Goal: Information Seeking & Learning: Learn about a topic

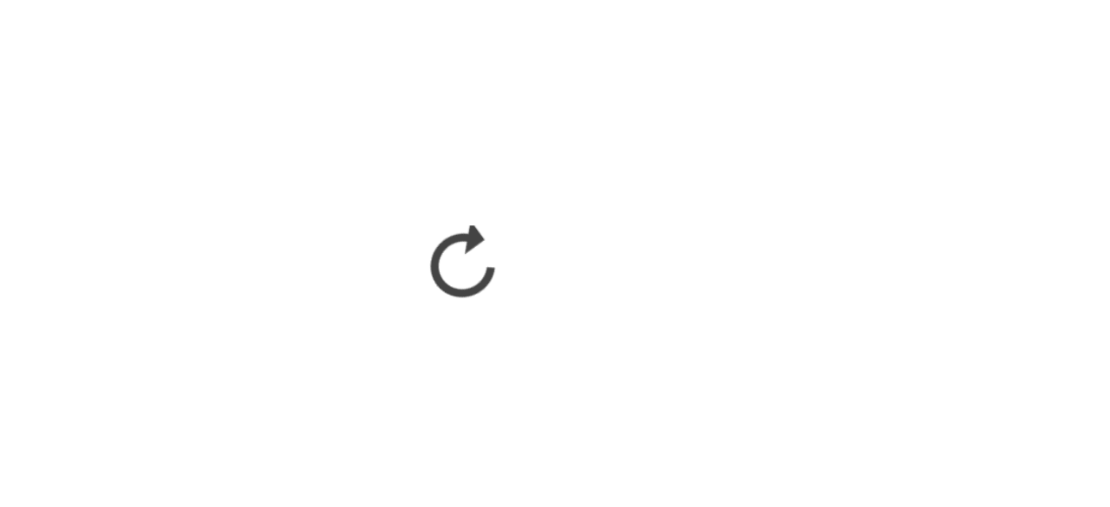
scroll to position [1052, 0]
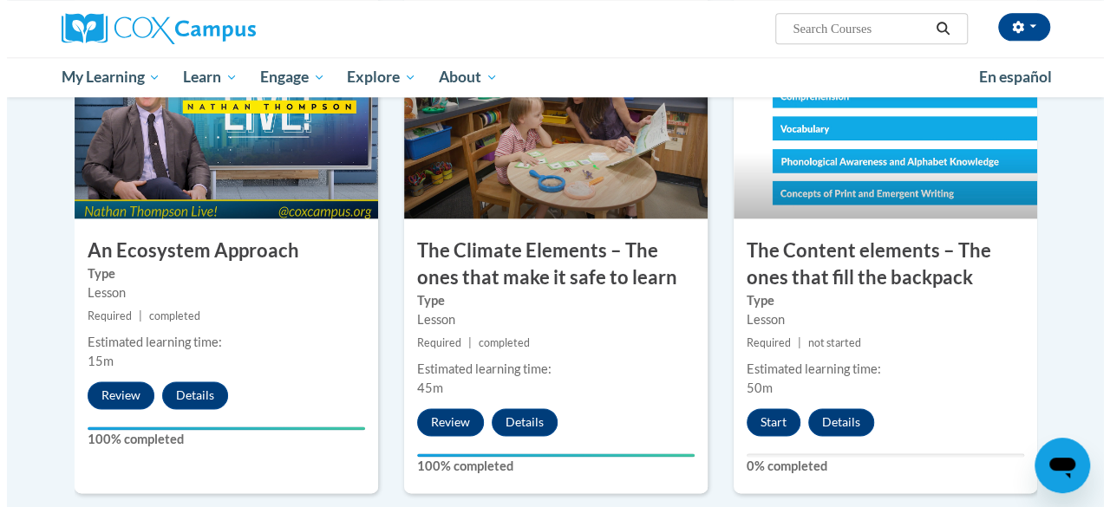
scroll to position [1011, 0]
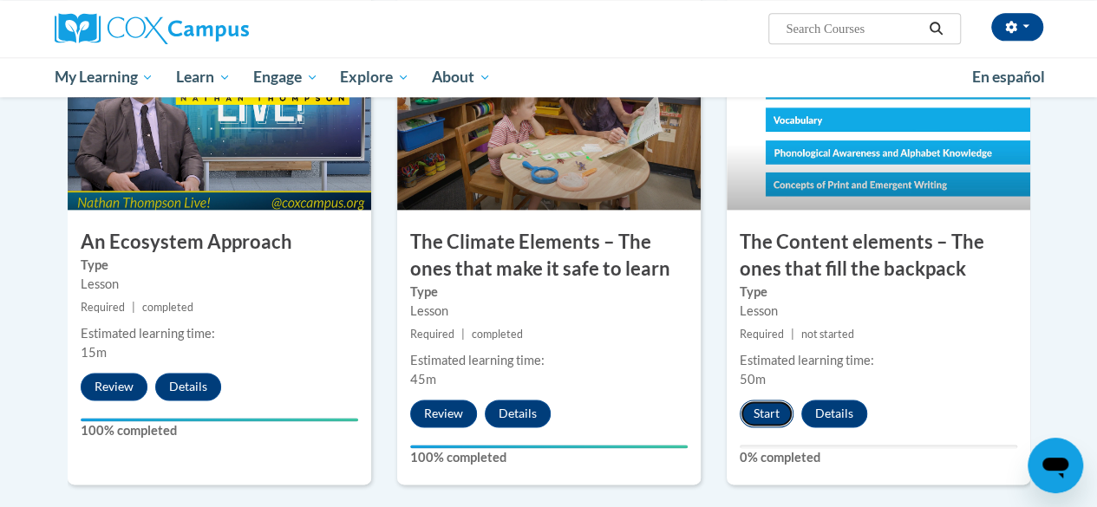
click at [763, 410] on button "Start" at bounding box center [767, 414] width 54 height 28
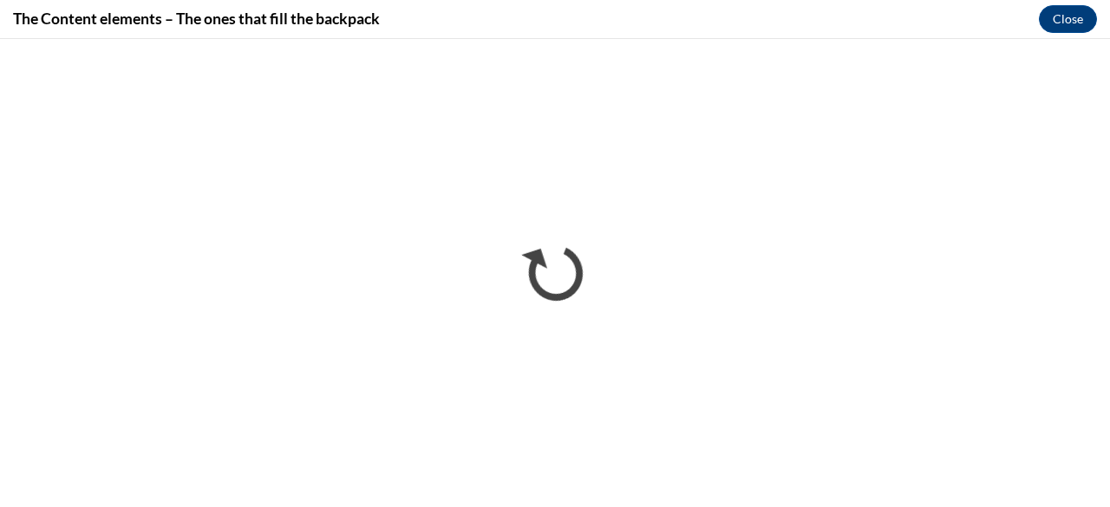
scroll to position [0, 0]
